Goal: Task Accomplishment & Management: Manage account settings

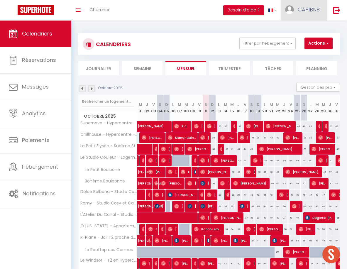
click at [312, 13] on span "CAPIBNB" at bounding box center [309, 9] width 22 height 7
click at [295, 41] on link "Équipe" at bounding box center [303, 40] width 43 height 10
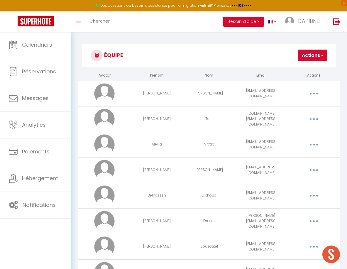
click at [312, 143] on button "button" at bounding box center [314, 144] width 16 height 11
click at [301, 154] on link "Editer" at bounding box center [297, 159] width 43 height 10
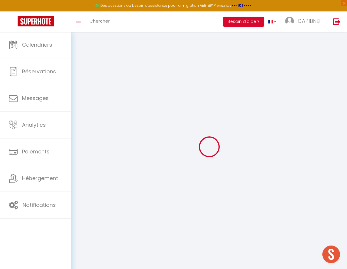
type input "Alexia"
type input "Vitrac"
type input "[EMAIL_ADDRESS][DOMAIN_NAME]"
type textarea "[URL][DOMAIN_NAME]"
checkbox input "false"
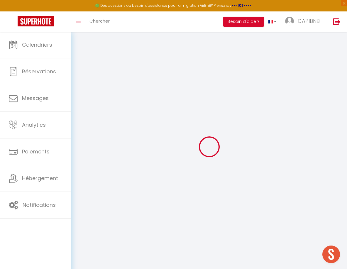
checkbox input "false"
checkbox input "true"
checkbox input "false"
checkbox input "true"
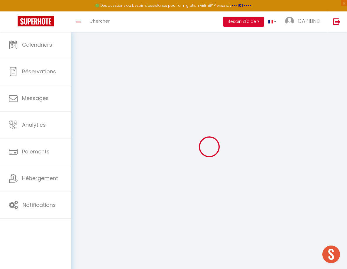
checkbox input "false"
checkbox input "true"
checkbox input "false"
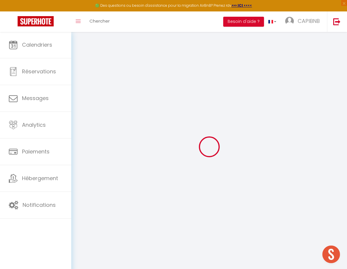
checkbox input "false"
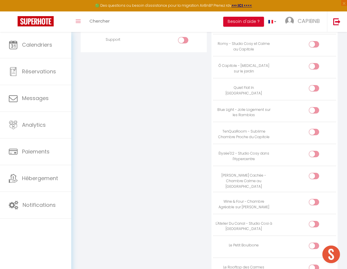
scroll to position [596, 0]
click at [314, 107] on div at bounding box center [314, 110] width 10 height 6
click at [314, 107] on input "checkbox" at bounding box center [319, 111] width 10 height 9
checkbox input "true"
click at [314, 129] on input "checkbox" at bounding box center [319, 133] width 10 height 9
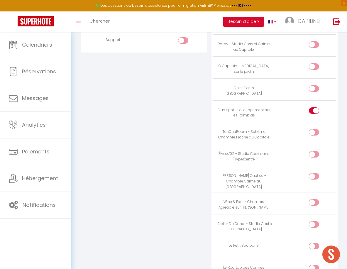
checkbox input "true"
click at [313, 151] on div at bounding box center [314, 154] width 10 height 6
click at [314, 151] on input "checkbox" at bounding box center [319, 155] width 10 height 9
checkbox input "true"
click at [312, 173] on div at bounding box center [314, 176] width 10 height 6
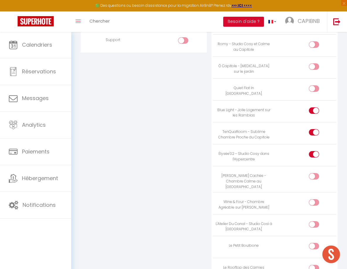
click at [314, 173] on input "checkbox" at bounding box center [319, 177] width 10 height 9
checkbox input "true"
click at [313, 199] on div at bounding box center [314, 202] width 10 height 6
click at [314, 199] on input "checkbox" at bounding box center [319, 203] width 10 height 9
checkbox input "true"
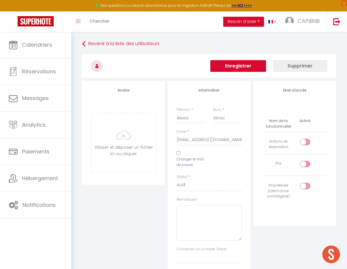
scroll to position [0, 0]
click at [256, 68] on button "Enregistrer" at bounding box center [238, 66] width 56 height 12
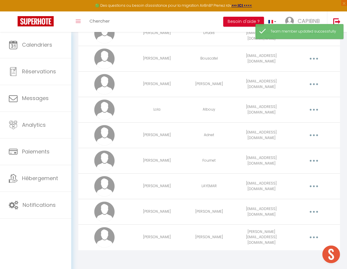
scroll to position [188, 0]
click at [316, 212] on button "button" at bounding box center [314, 212] width 16 height 11
click at [304, 226] on link "Editer" at bounding box center [297, 226] width 43 height 10
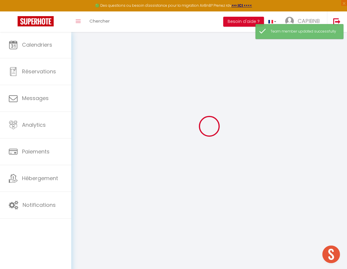
type input "[PERSON_NAME]"
type input "[EMAIL_ADDRESS][DOMAIN_NAME]"
type textarea "[URL][DOMAIN_NAME]"
checkbox input "false"
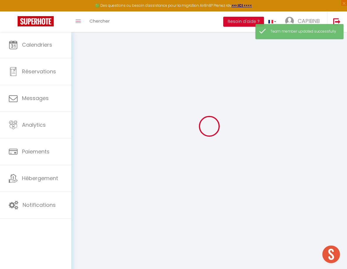
checkbox input "false"
checkbox input "true"
checkbox input "false"
checkbox input "true"
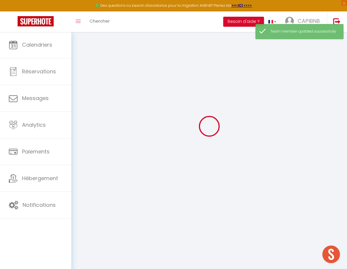
checkbox input "false"
checkbox input "true"
checkbox input "false"
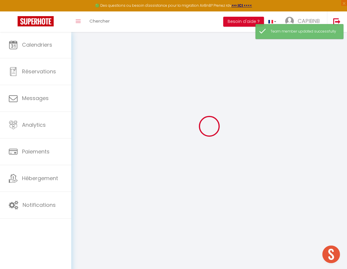
checkbox input "false"
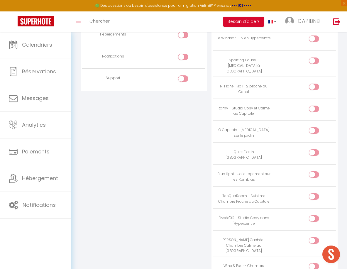
scroll to position [556, 0]
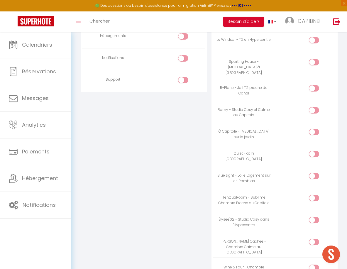
click at [315, 129] on input "checkbox" at bounding box center [319, 133] width 10 height 9
checkbox input "true"
click at [314, 85] on input "checkbox" at bounding box center [319, 89] width 10 height 9
checkbox input "true"
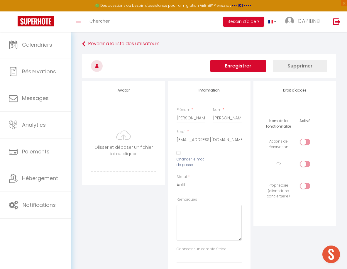
scroll to position [0, 0]
click at [258, 66] on button "Enregistrer" at bounding box center [238, 66] width 56 height 12
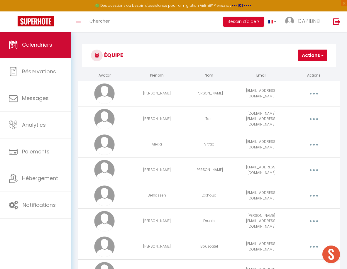
click at [58, 47] on link "Calendriers" at bounding box center [35, 45] width 71 height 26
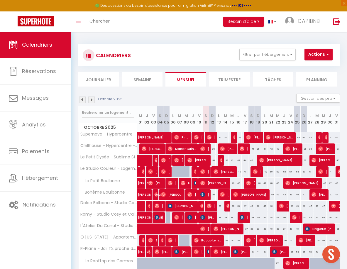
click at [84, 99] on img at bounding box center [82, 100] width 6 height 6
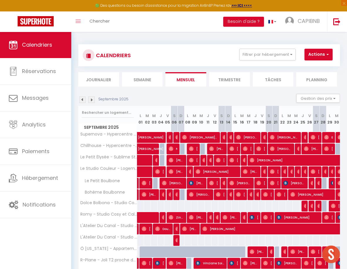
click at [84, 99] on img at bounding box center [82, 100] width 6 height 6
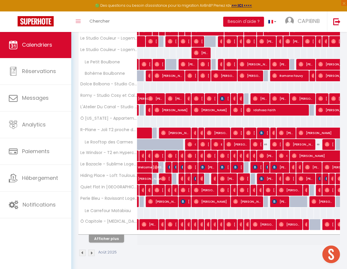
scroll to position [130, 0]
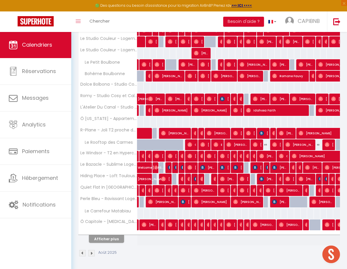
click at [118, 238] on button "Afficher plus" at bounding box center [106, 239] width 35 height 8
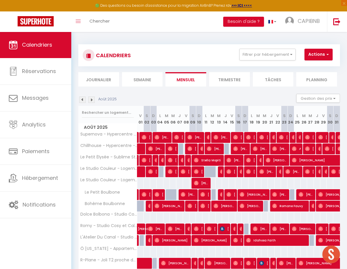
scroll to position [0, 0]
click at [93, 99] on img at bounding box center [91, 100] width 6 height 6
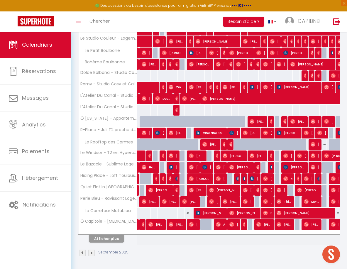
scroll to position [130, 0]
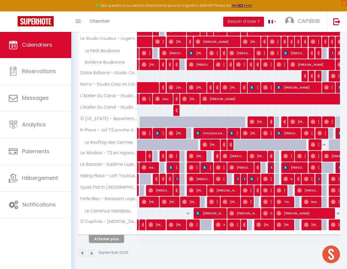
click at [107, 240] on button "Afficher plus" at bounding box center [106, 239] width 35 height 8
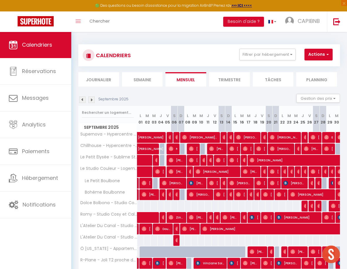
scroll to position [0, 0]
click at [82, 98] on img at bounding box center [82, 100] width 6 height 6
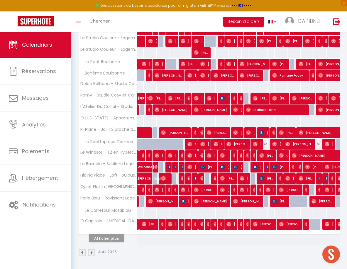
scroll to position [130, 0]
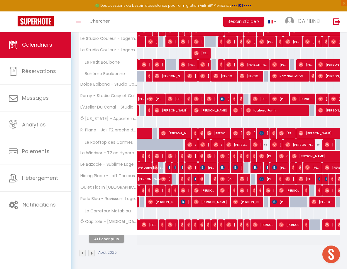
click at [105, 239] on button "Afficher plus" at bounding box center [106, 239] width 35 height 8
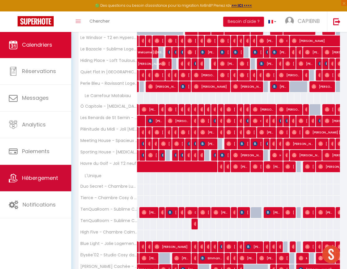
scroll to position [244, 0]
